Goal: Task Accomplishment & Management: Manage account settings

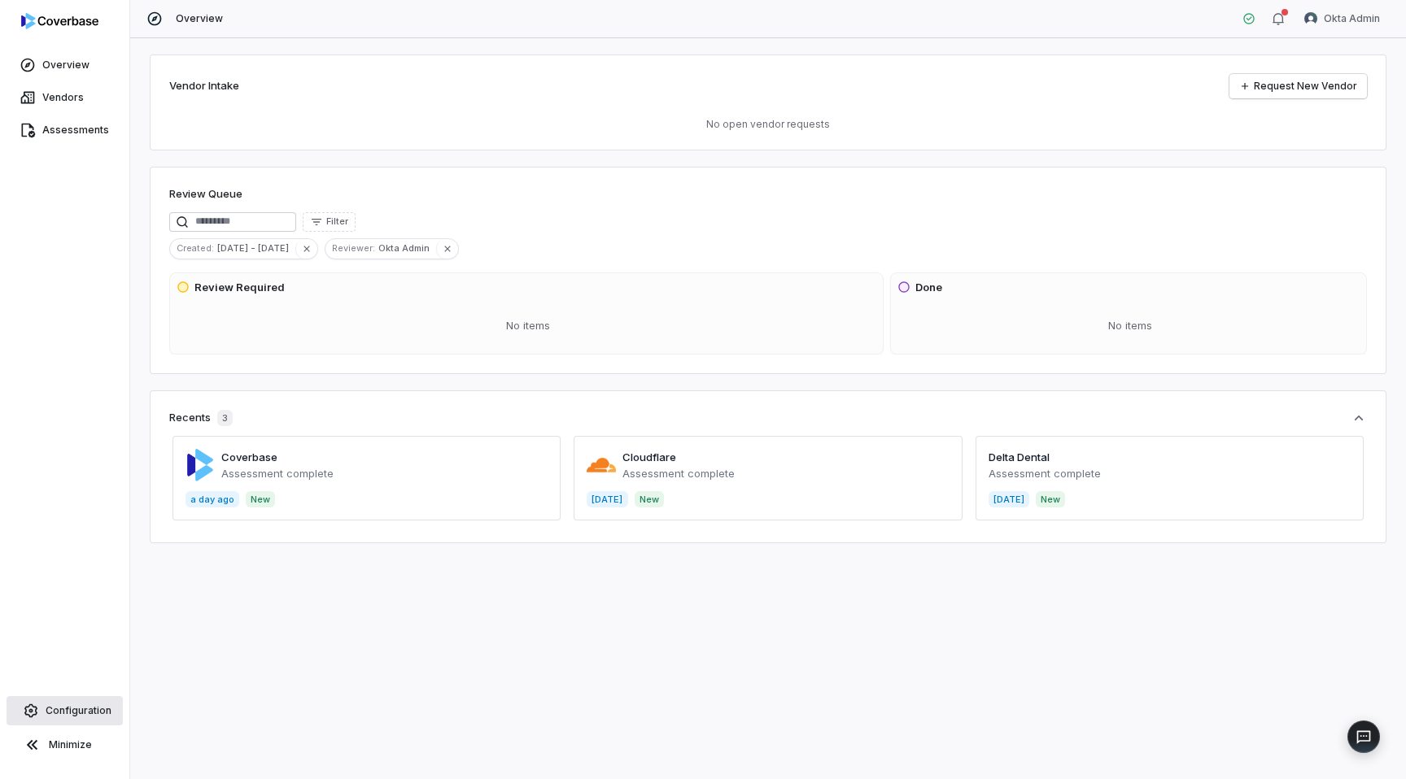
click at [77, 708] on span "Configuration" at bounding box center [79, 711] width 66 height 13
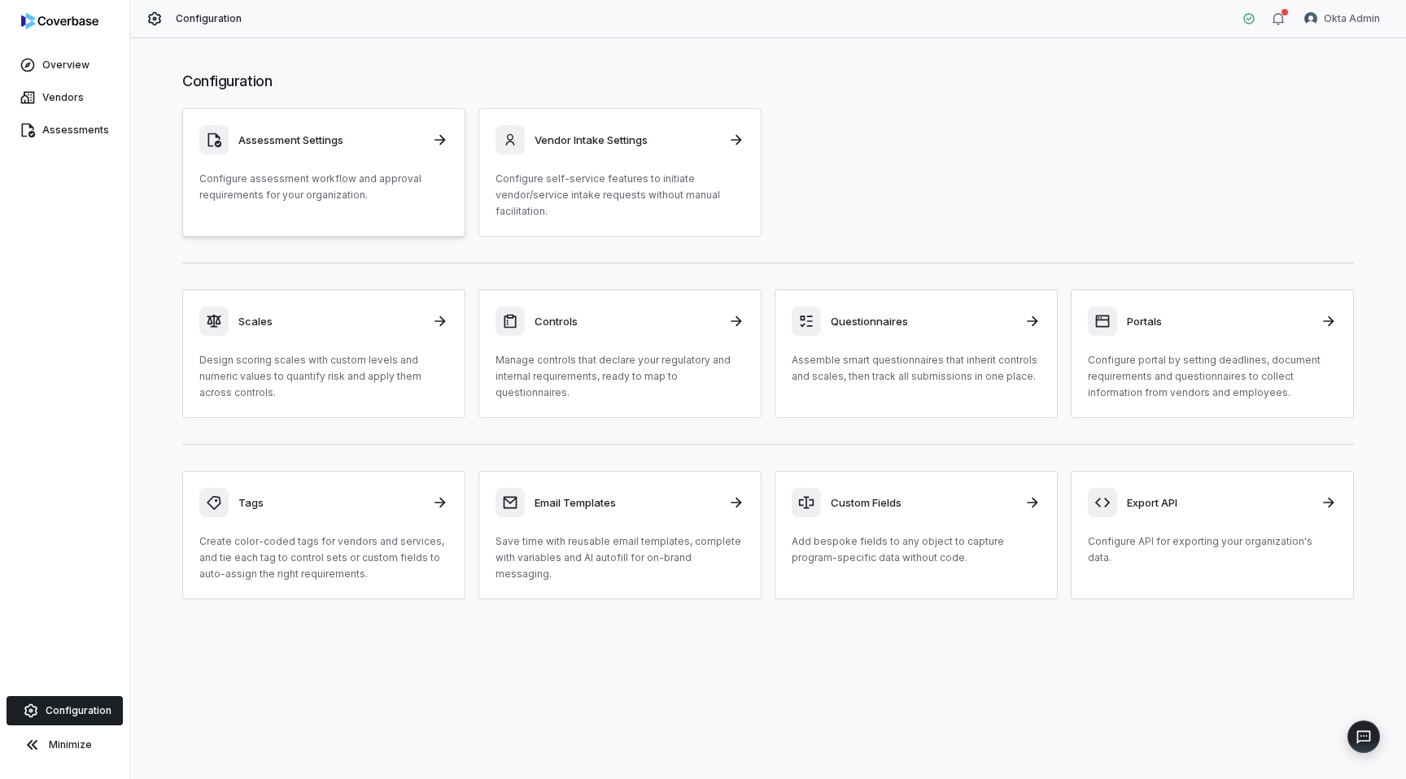
click at [328, 207] on link "Assessment Settings Configure assessment workflow and approval requirements for…" at bounding box center [323, 172] width 283 height 129
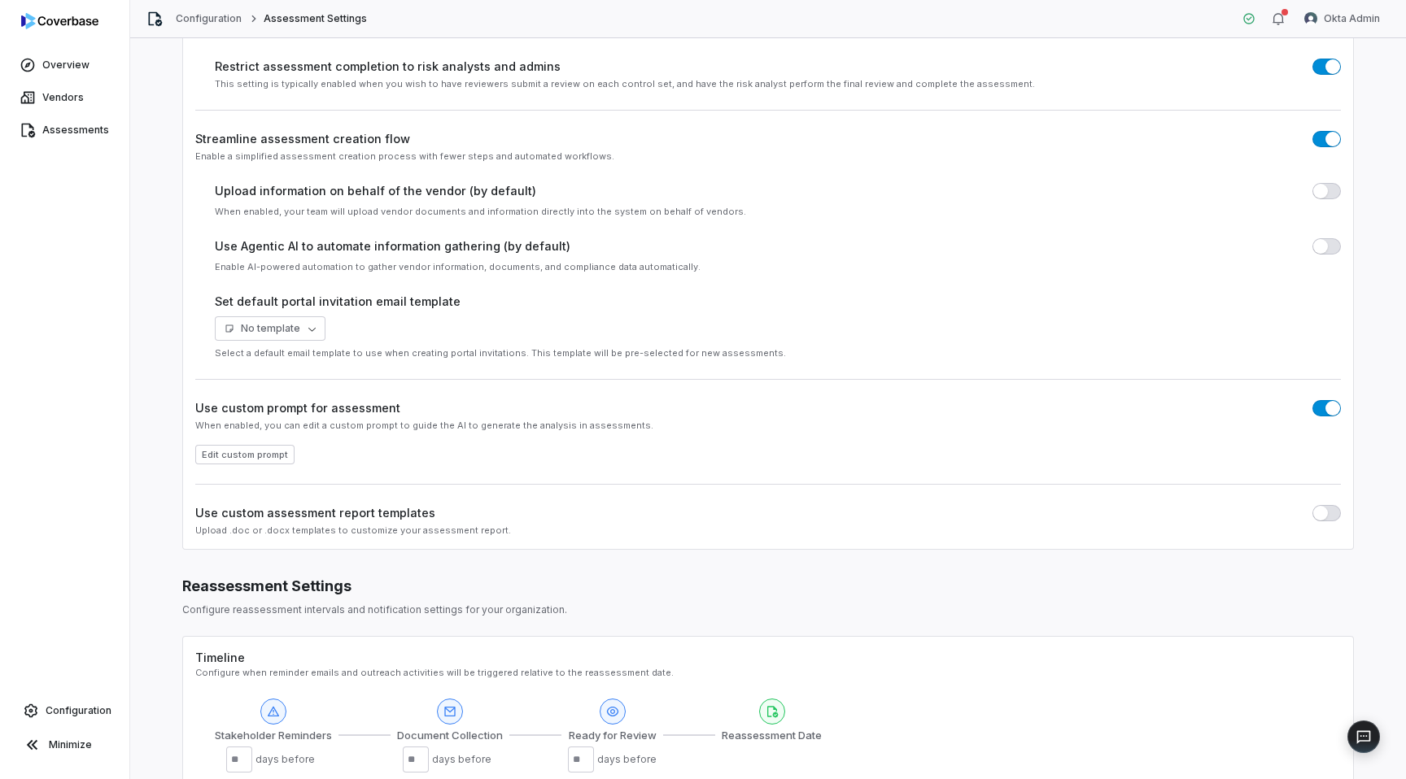
scroll to position [141, 0]
click at [1314, 509] on span "button" at bounding box center [1320, 511] width 15 height 15
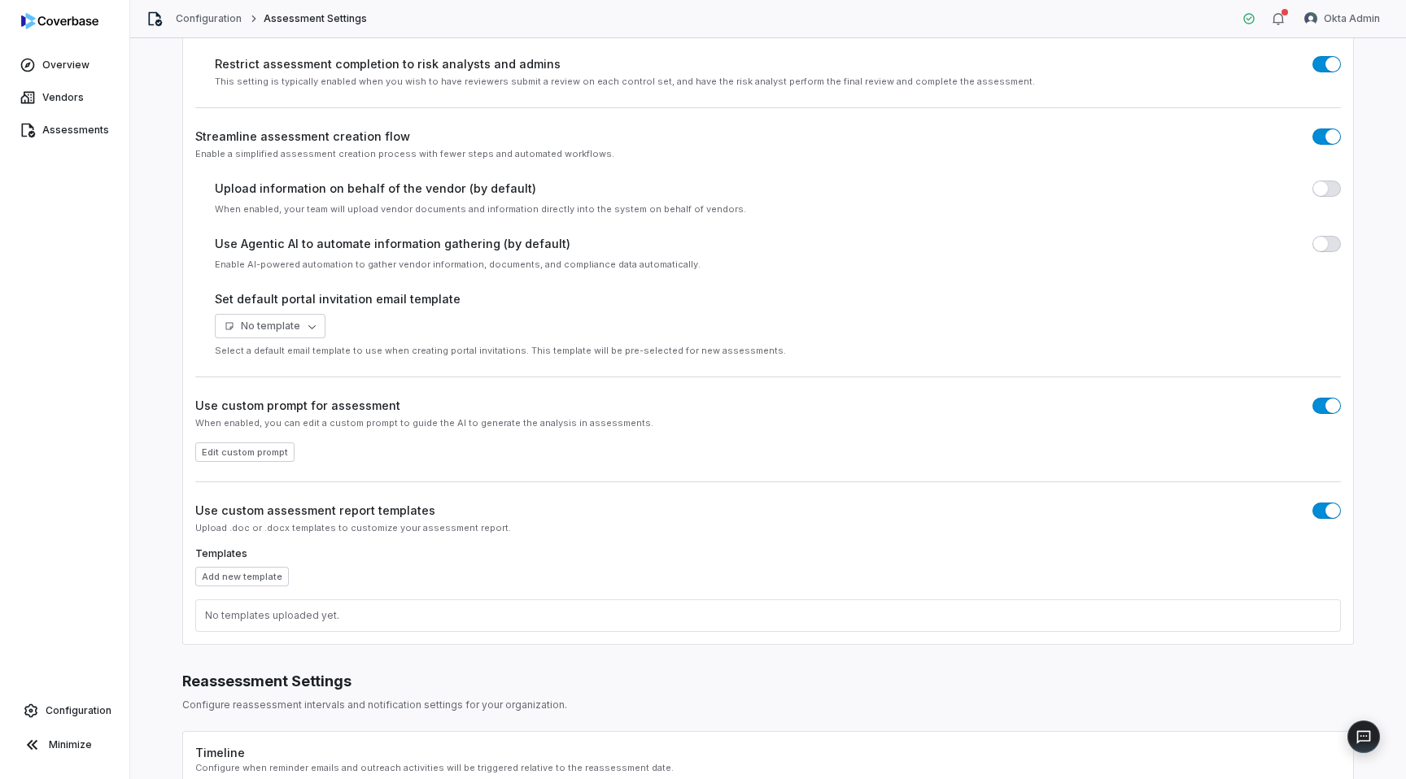
click at [1323, 513] on button "button" at bounding box center [1326, 511] width 28 height 16
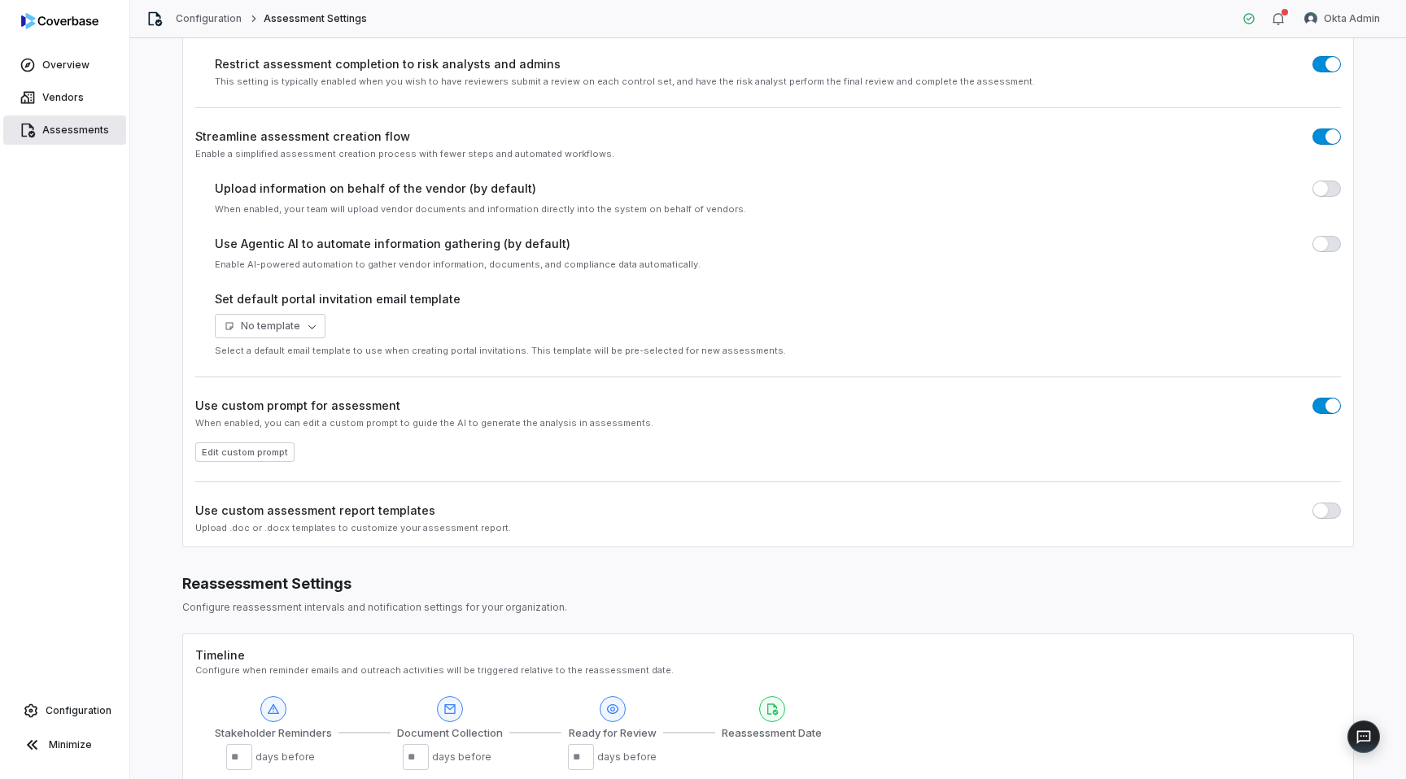
click at [59, 134] on span "Assessments" at bounding box center [75, 130] width 67 height 13
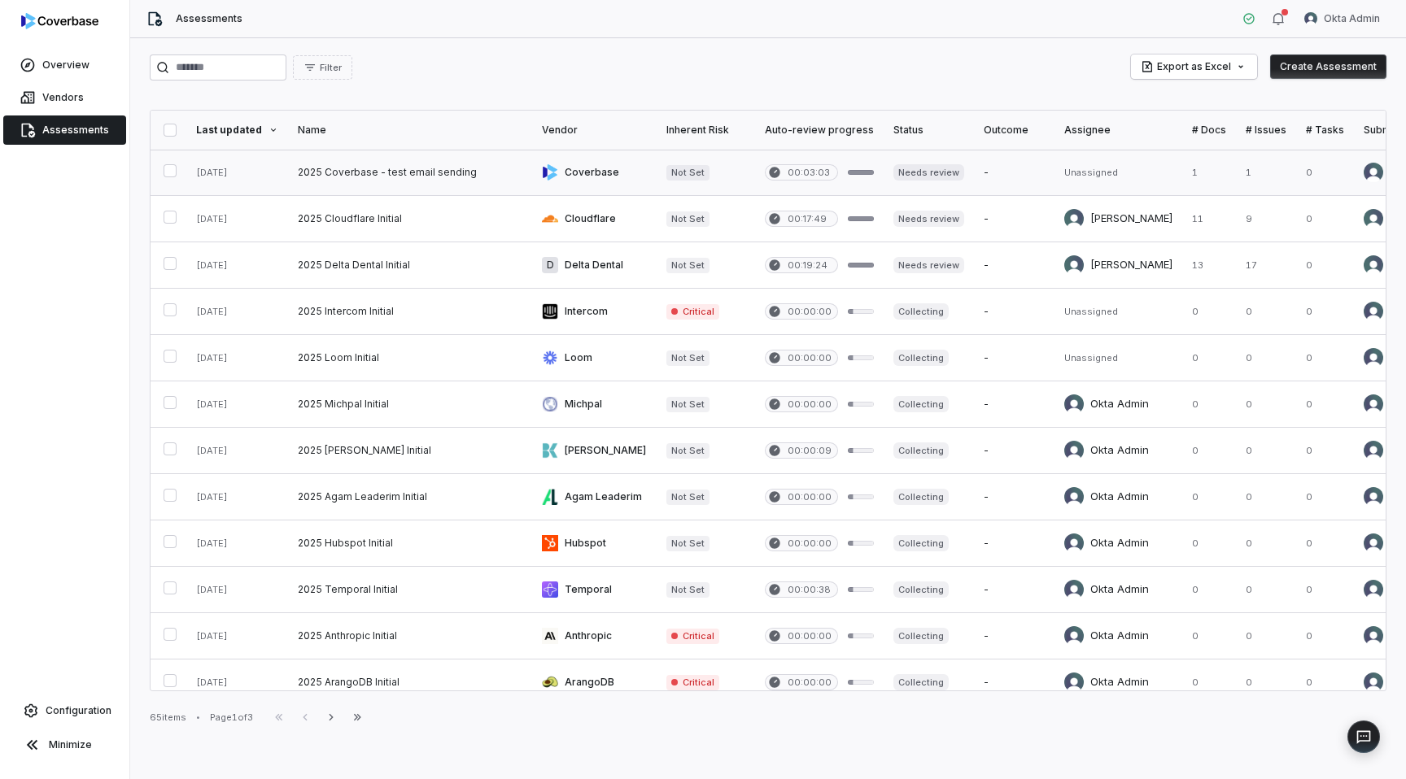
click at [384, 187] on link at bounding box center [410, 173] width 244 height 46
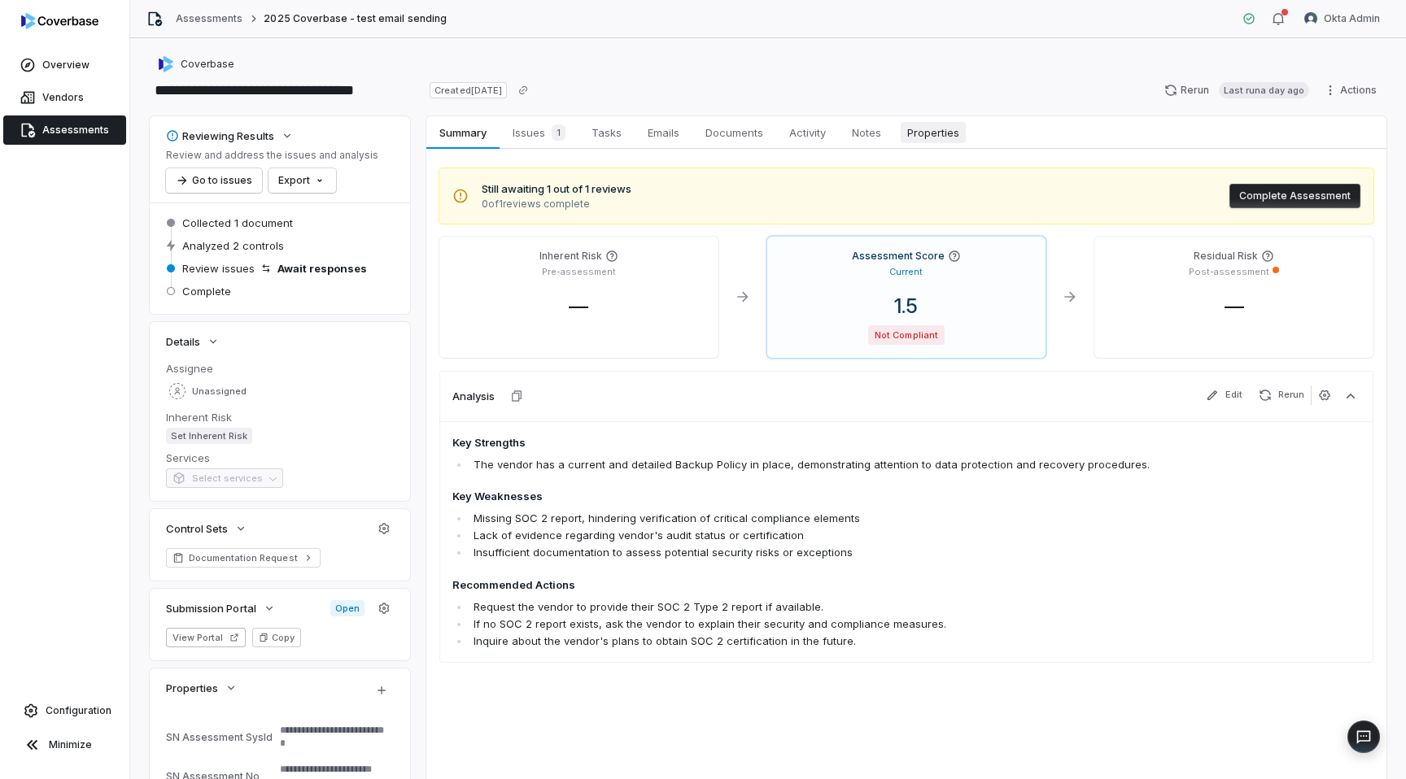
click at [927, 132] on span "Properties" at bounding box center [933, 132] width 65 height 21
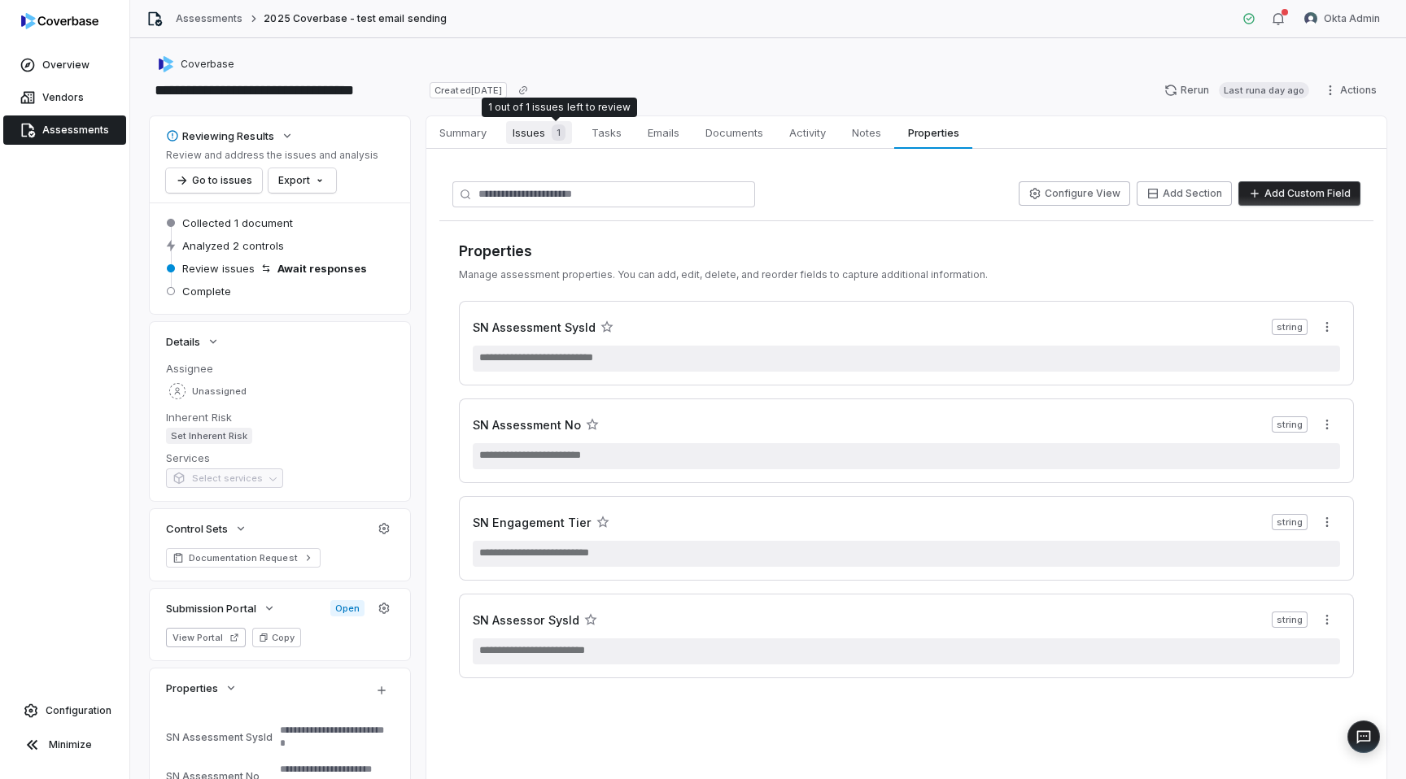
click at [539, 130] on span "Issues 1" at bounding box center [539, 132] width 66 height 23
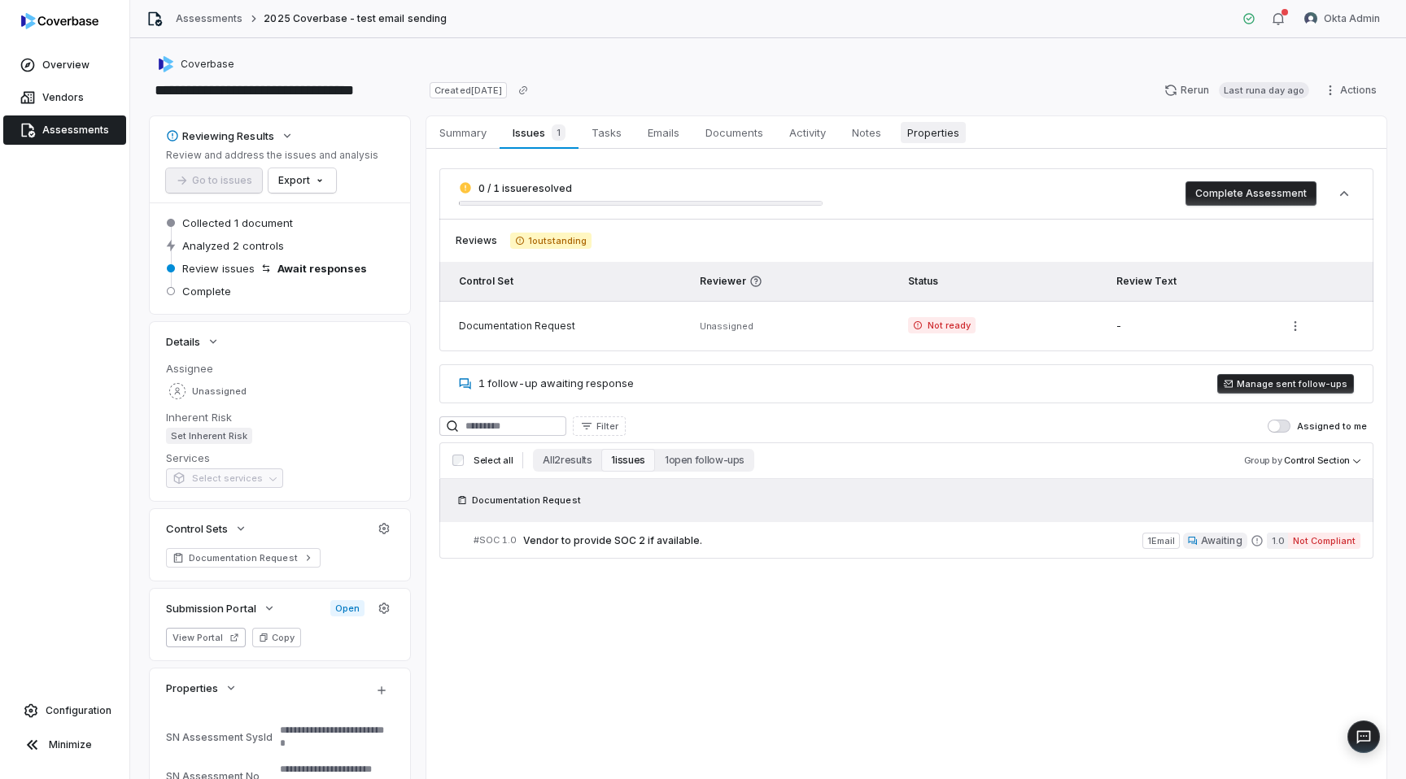
click at [940, 134] on span "Properties" at bounding box center [933, 132] width 65 height 21
type textarea "*"
